Goal: Task Accomplishment & Management: Manage account settings

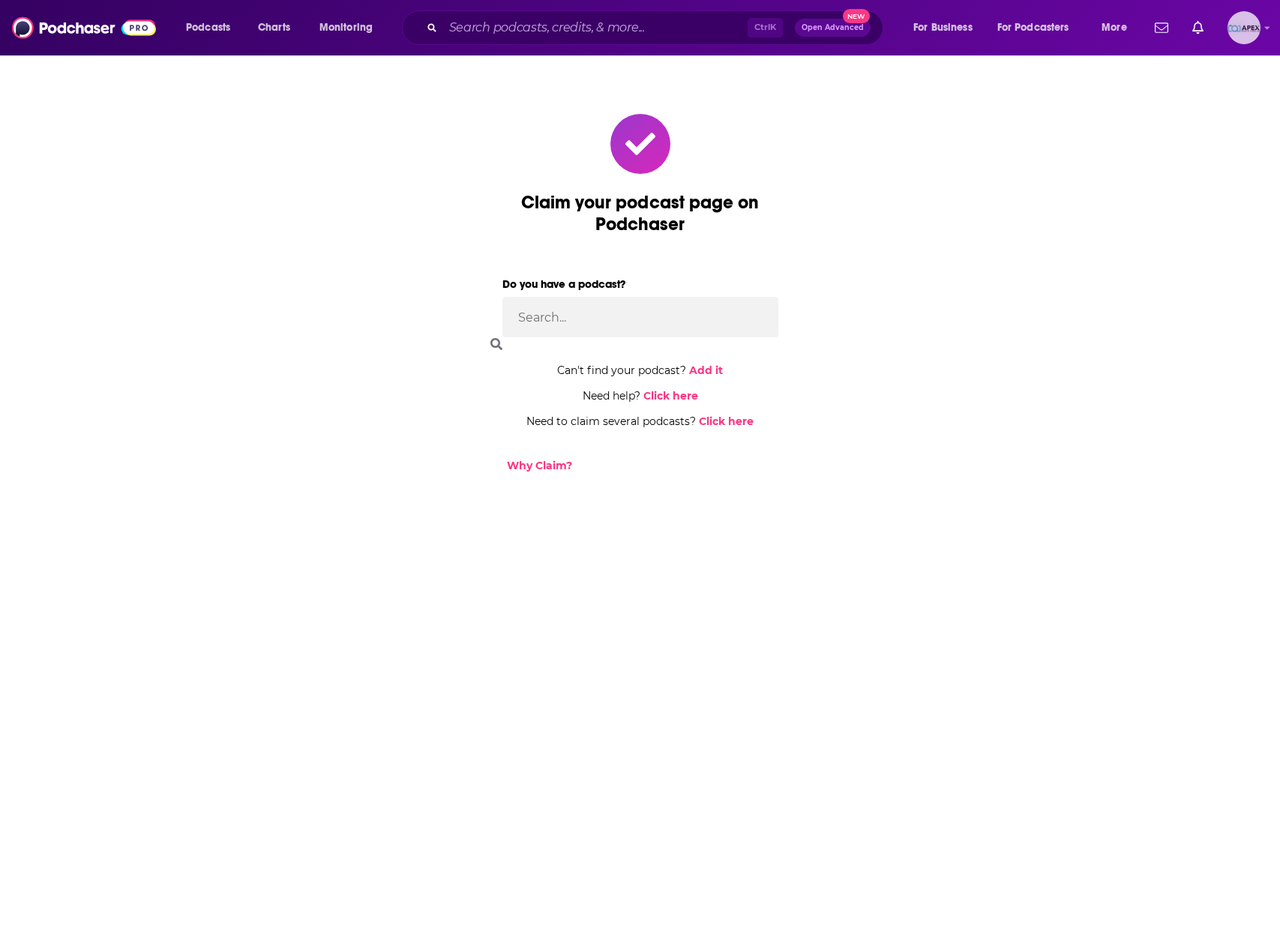
click at [1252, 31] on img "Logged in as Apex" at bounding box center [1243, 28] width 33 height 33
click at [1240, 183] on link "My Podcasts" at bounding box center [1188, 183] width 144 height 31
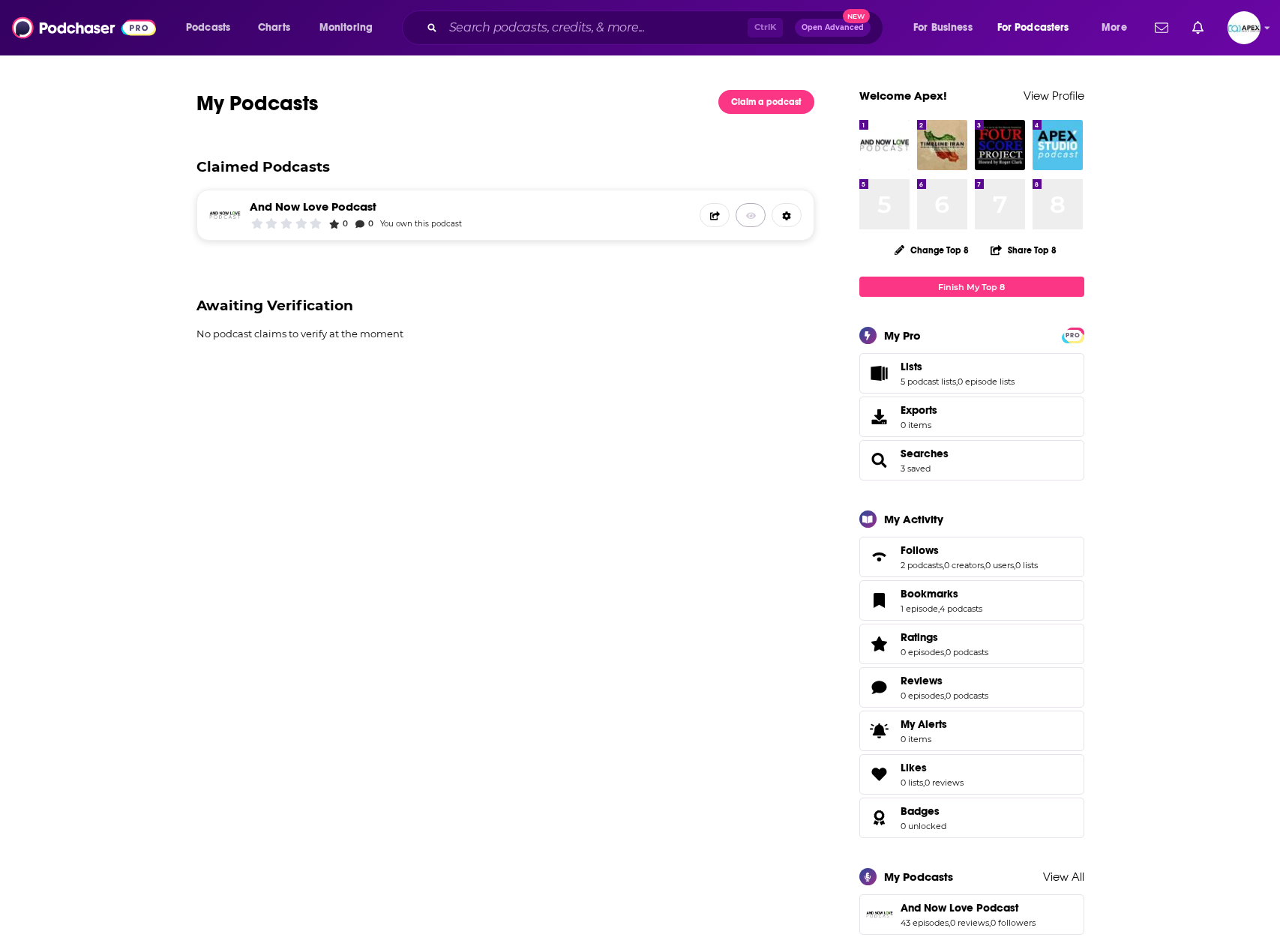
click at [746, 215] on icon at bounding box center [751, 215] width 11 height 7
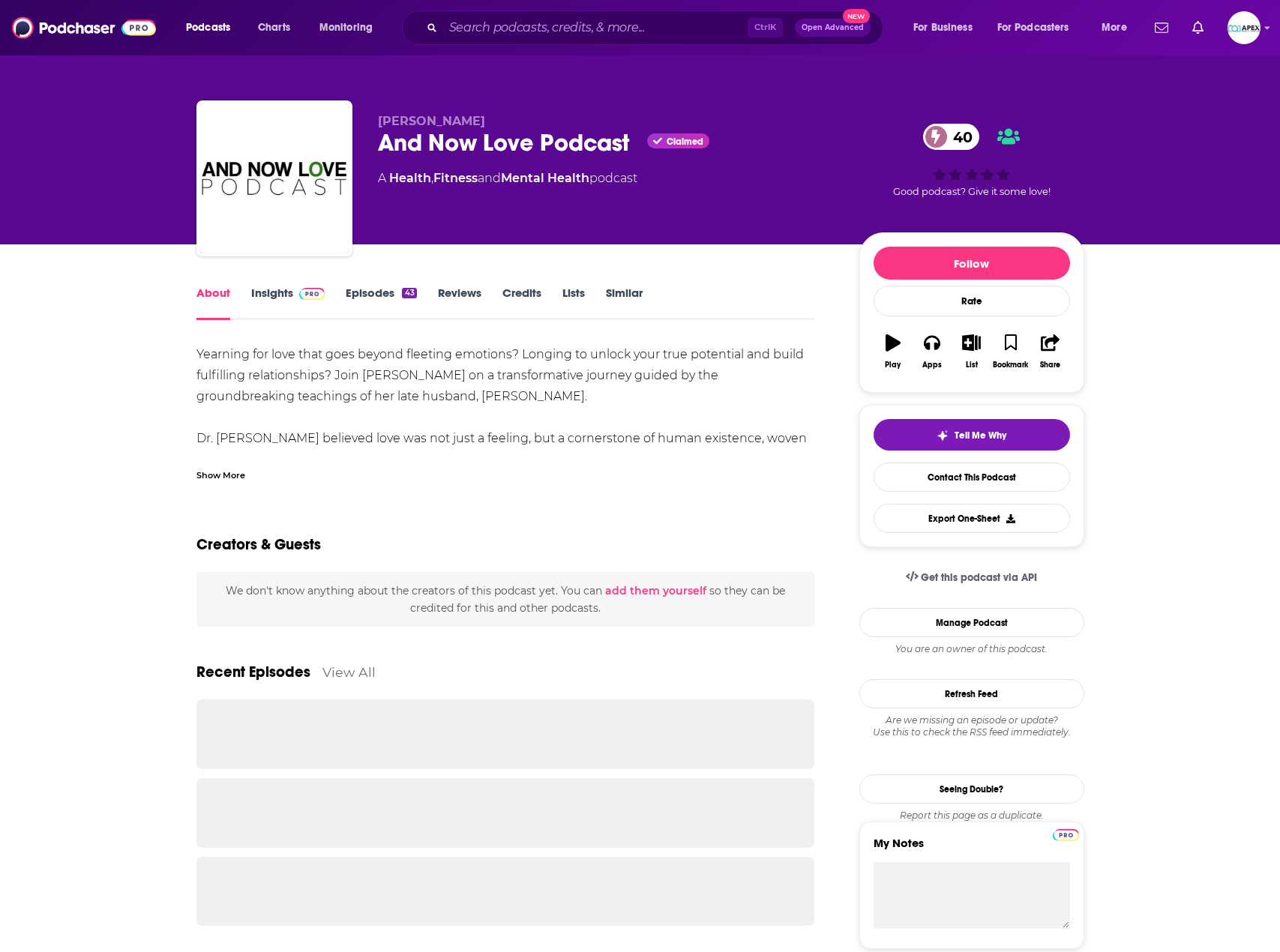
click at [258, 287] on link "Insights" at bounding box center [288, 303] width 74 height 34
